Goal: Information Seeking & Learning: Learn about a topic

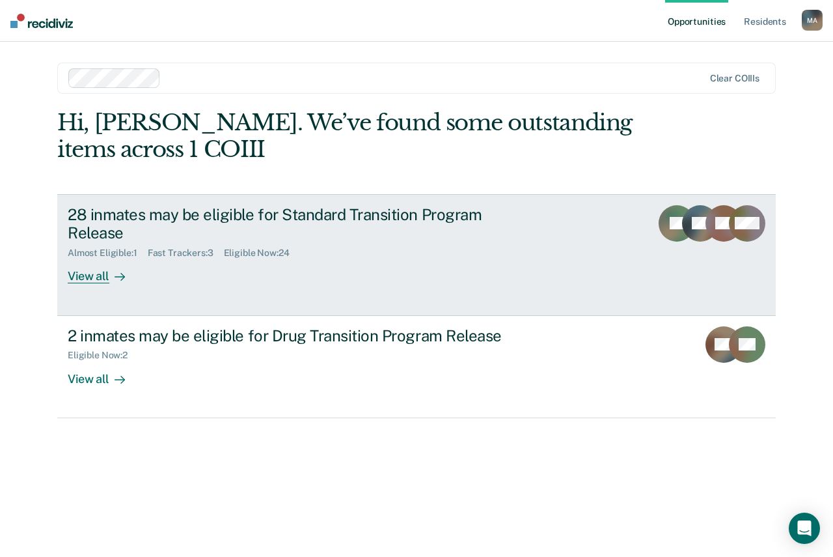
click at [87, 274] on div "View all" at bounding box center [104, 270] width 73 height 25
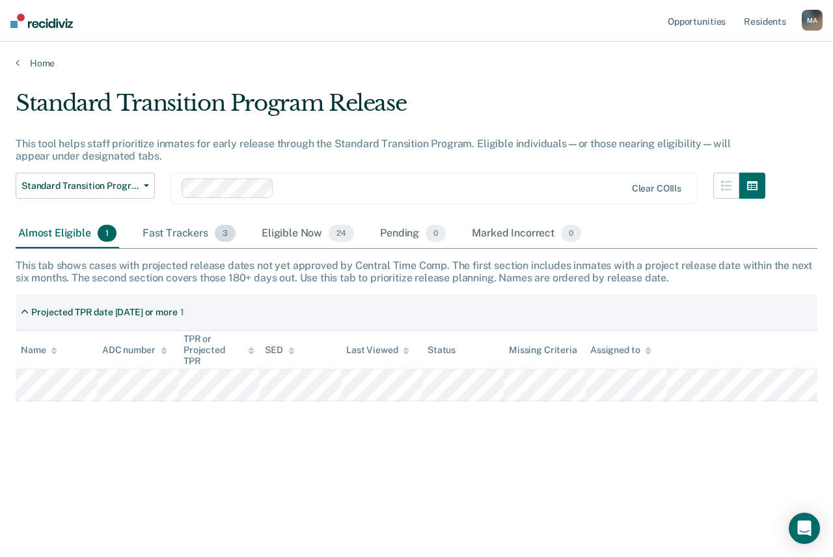
click at [180, 228] on div "Fast Trackers 3" at bounding box center [189, 233] width 98 height 29
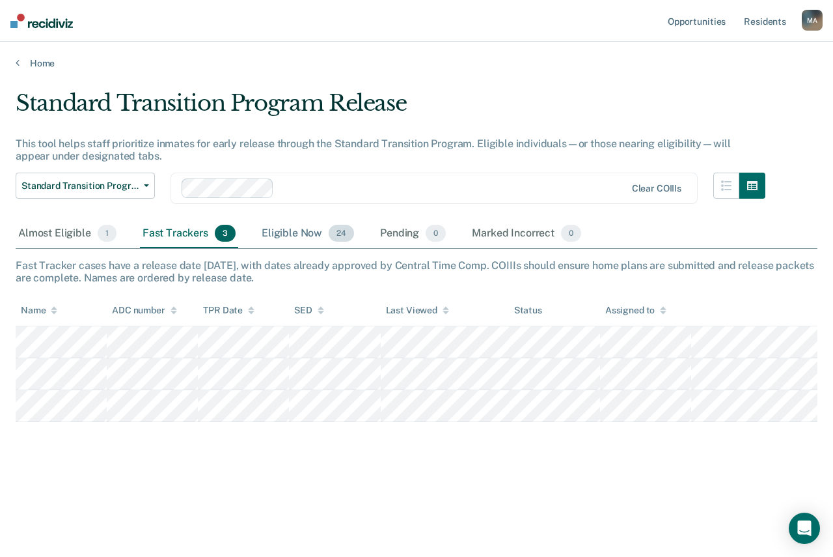
click at [312, 236] on div "Eligible Now 24" at bounding box center [308, 233] width 98 height 29
